Goal: Task Accomplishment & Management: Manage account settings

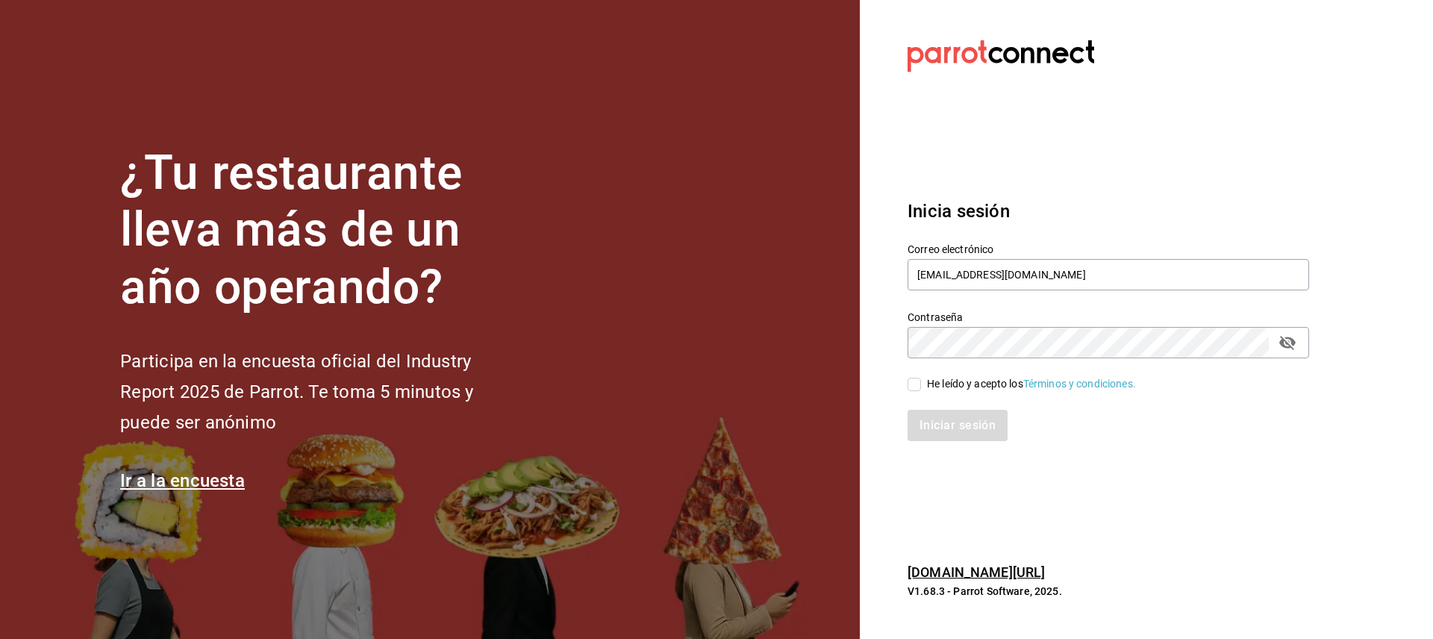
click at [914, 384] on input "He leído y acepto los Términos y condiciones." at bounding box center [913, 384] width 13 height 13
checkbox input "true"
click at [962, 425] on button "Iniciar sesión" at bounding box center [957, 425] width 101 height 31
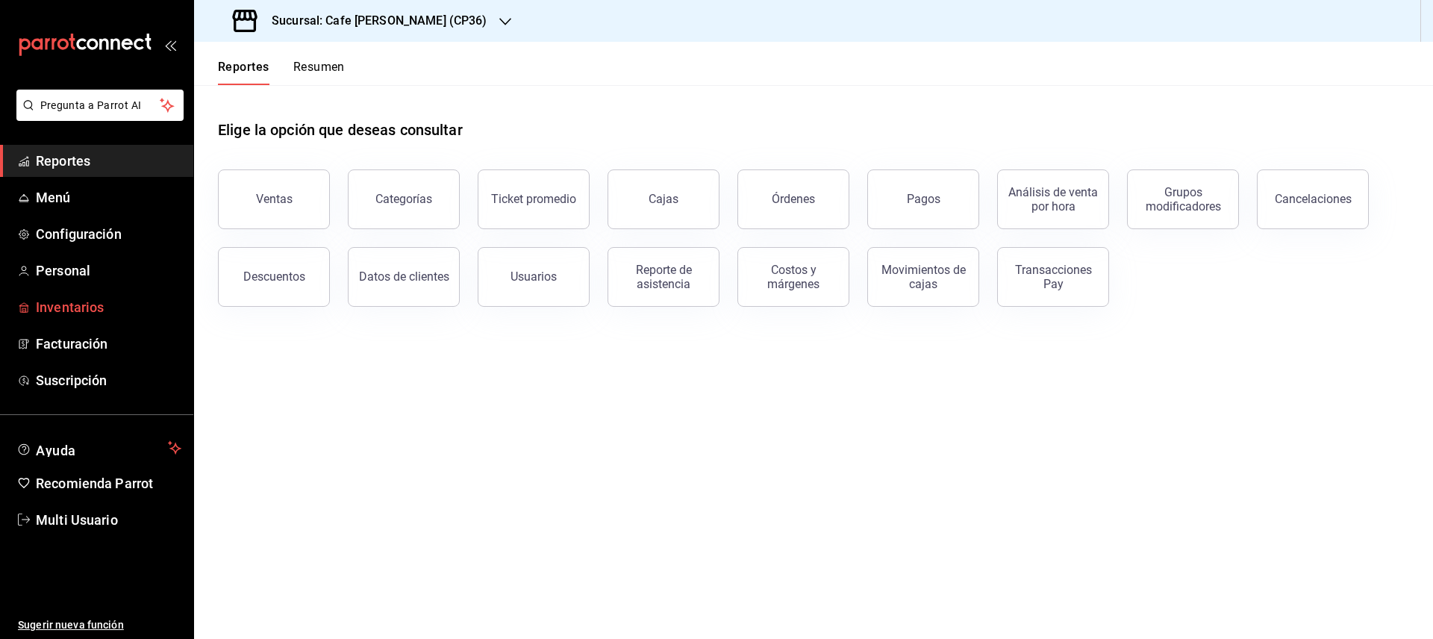
click at [74, 304] on span "Inventarios" at bounding box center [108, 307] width 145 height 20
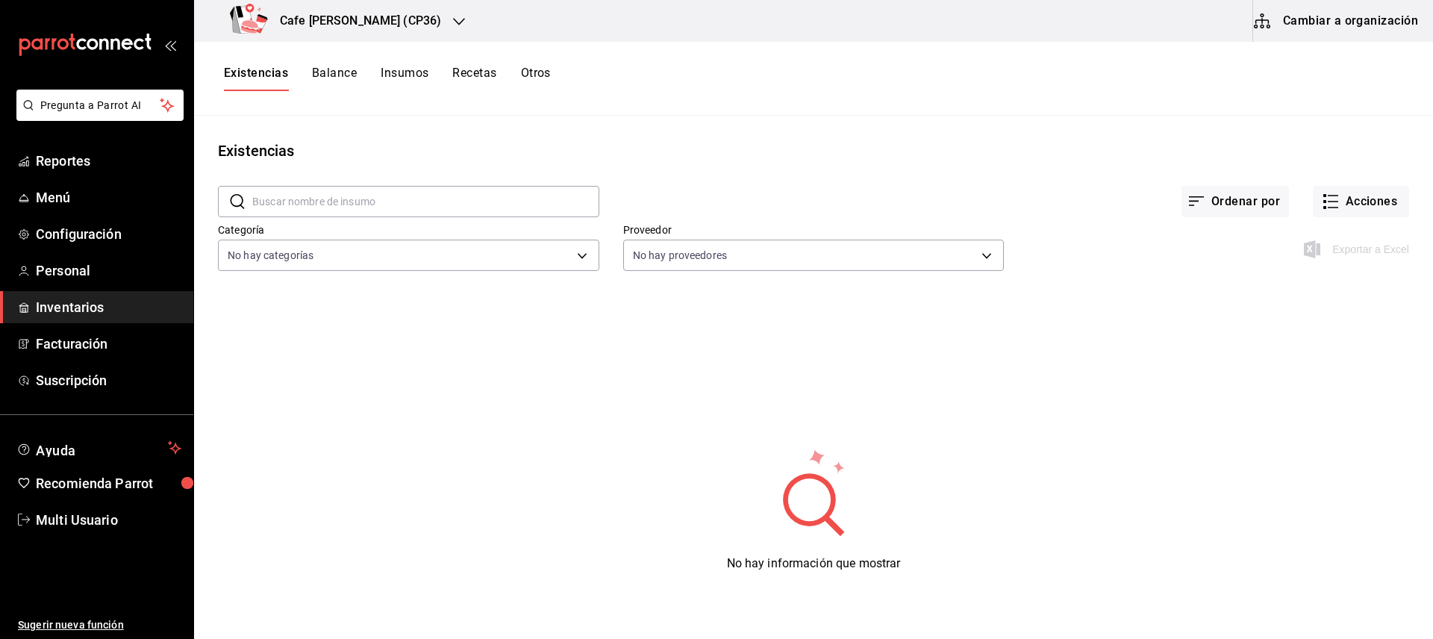
click at [1328, 21] on button "Cambiar a organización" at bounding box center [1337, 21] width 168 height 42
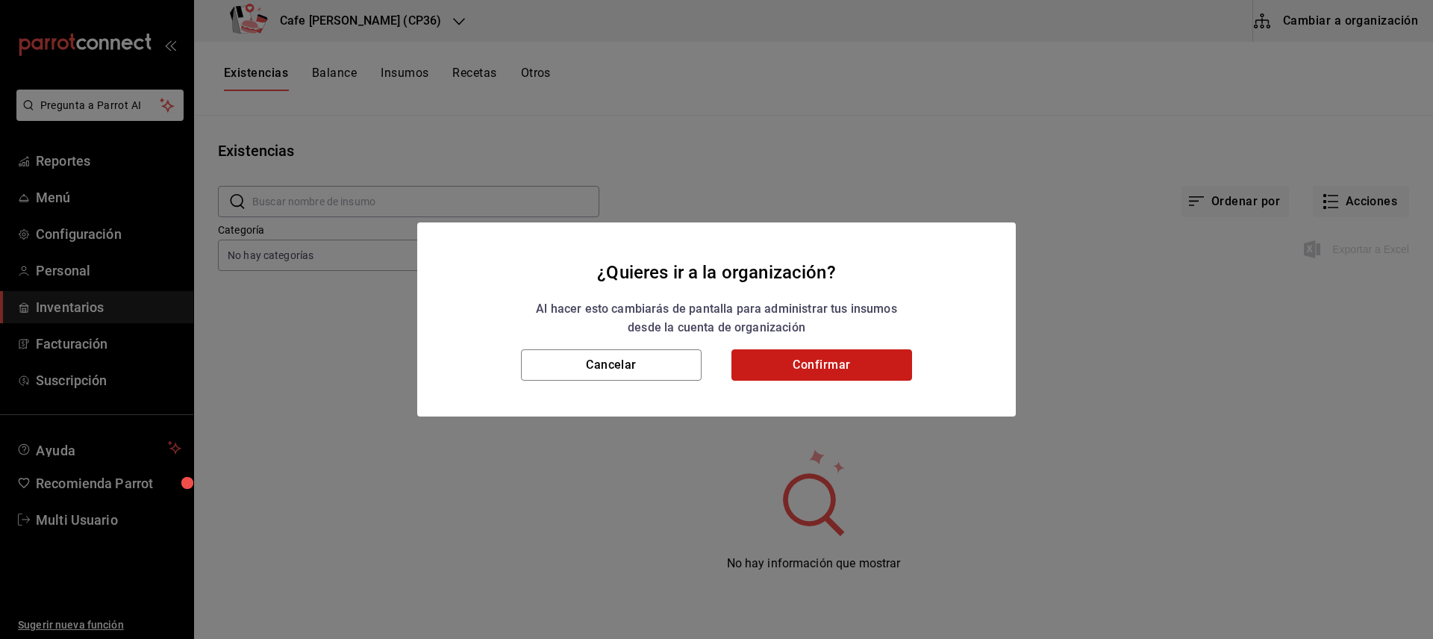
click at [824, 366] on button "Confirmar" at bounding box center [821, 364] width 181 height 31
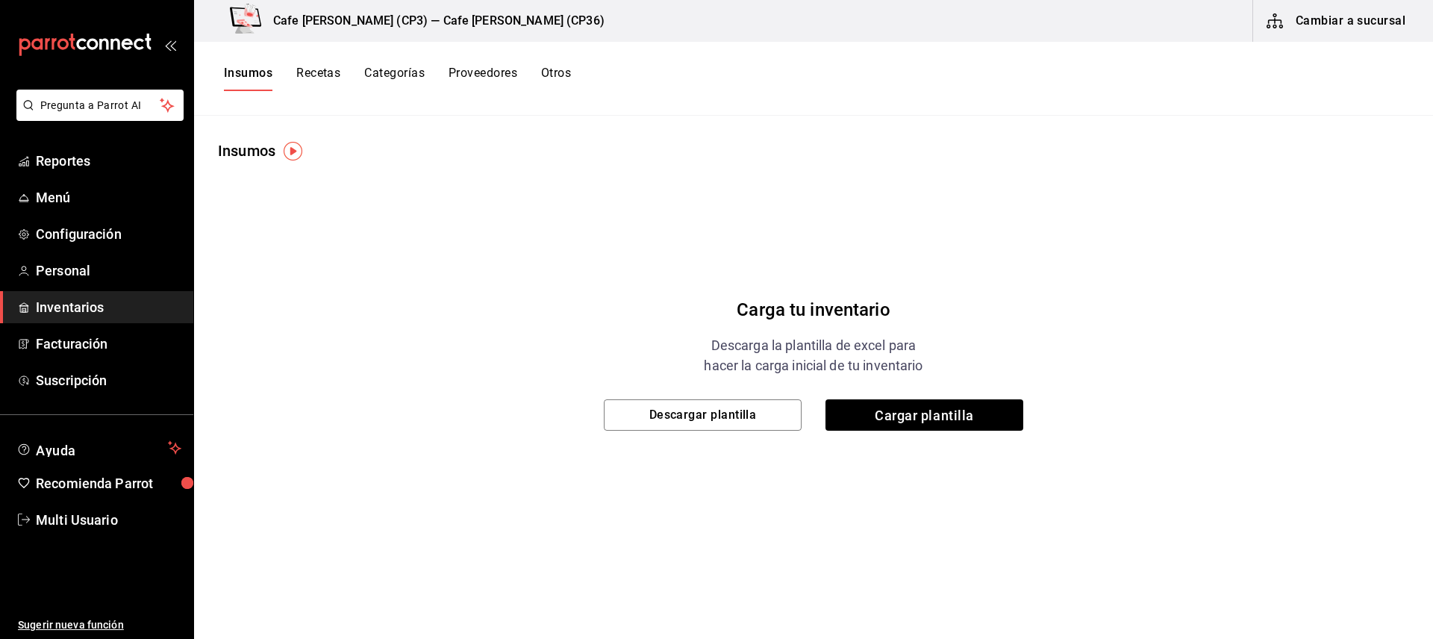
click at [404, 72] on button "Categorías" at bounding box center [394, 78] width 60 height 25
